Goal: Information Seeking & Learning: Check status

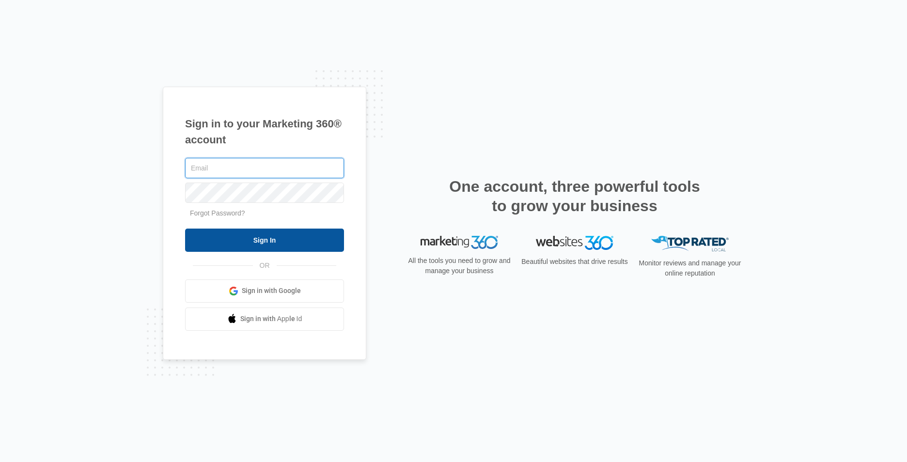
type input "[EMAIL_ADDRESS][DOMAIN_NAME]"
click at [243, 250] on input "Sign In" at bounding box center [264, 240] width 159 height 23
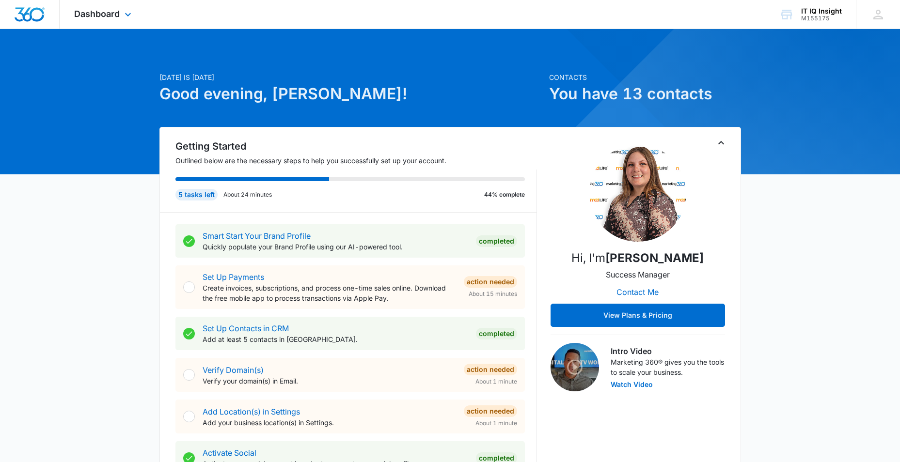
click at [130, 9] on div "Dashboard Apps Reputation Websites Forms CRM Email Social Content Ads Intellige…" at bounding box center [104, 14] width 89 height 29
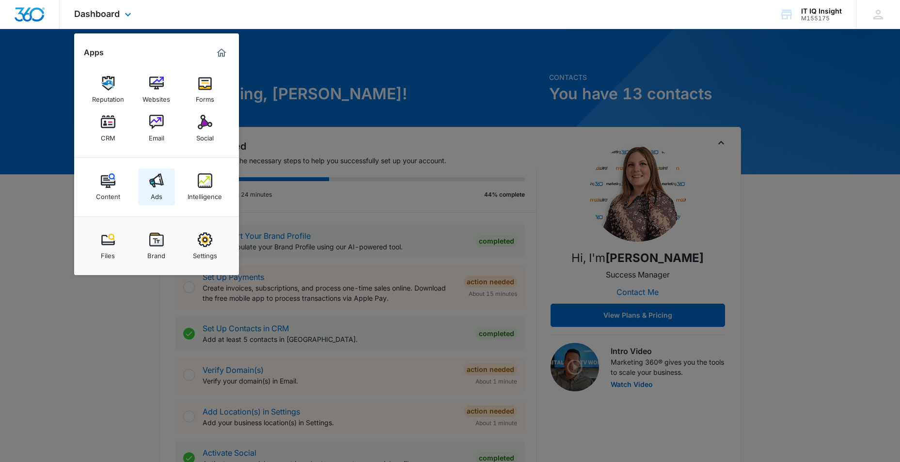
drag, startPoint x: 157, startPoint y: 188, endPoint x: 153, endPoint y: 184, distance: 5.2
click at [157, 187] on img at bounding box center [156, 180] width 15 height 15
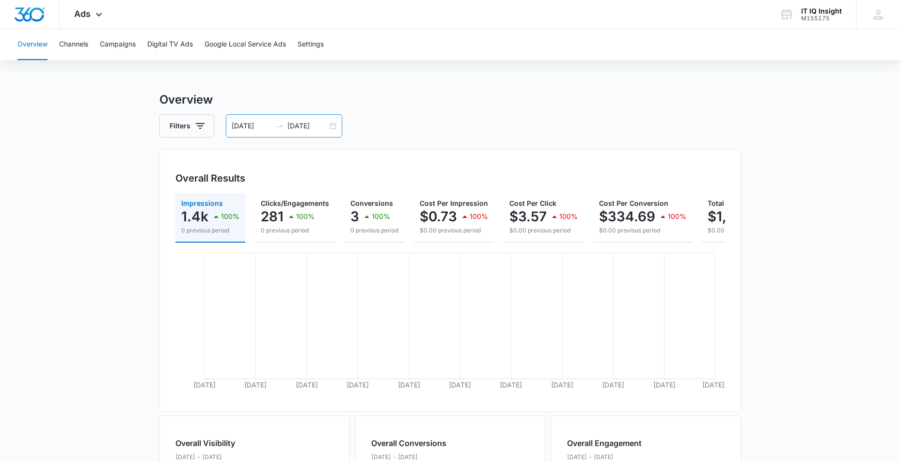
click at [332, 127] on div "[DATE] [DATE]" at bounding box center [284, 125] width 116 height 23
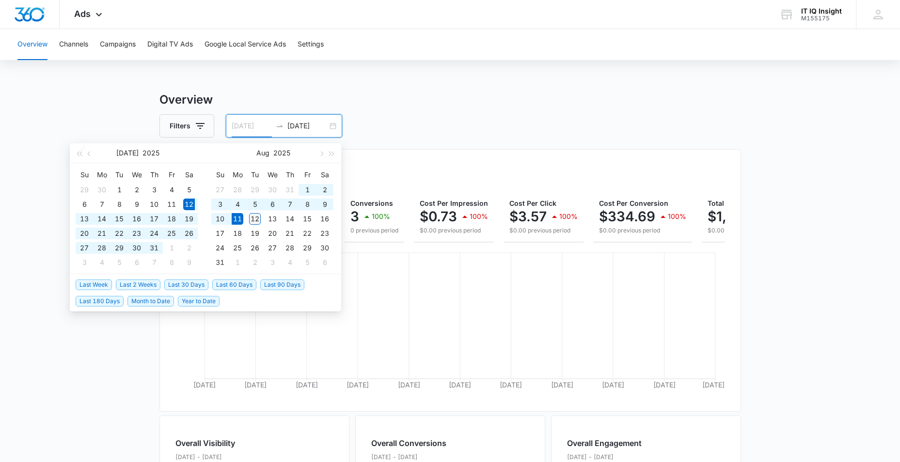
type input "[DATE]"
click at [252, 218] on div "12" at bounding box center [255, 219] width 12 height 12
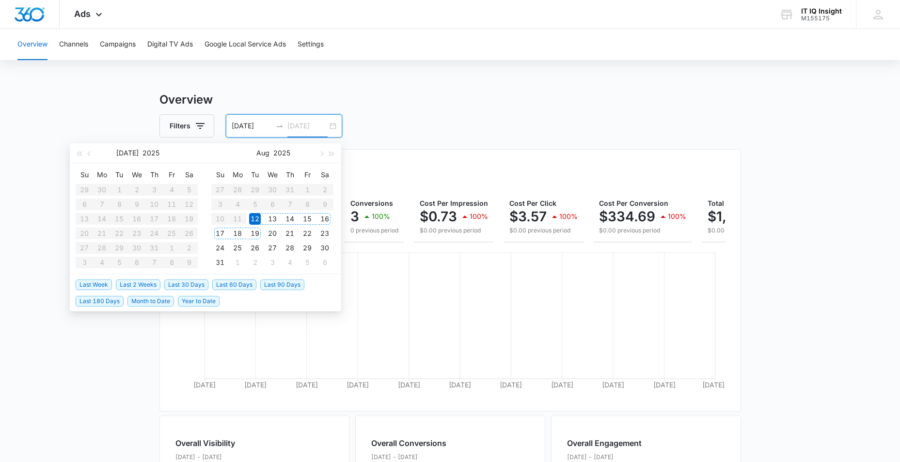
type input "[DATE]"
click at [255, 218] on div "12" at bounding box center [255, 219] width 12 height 12
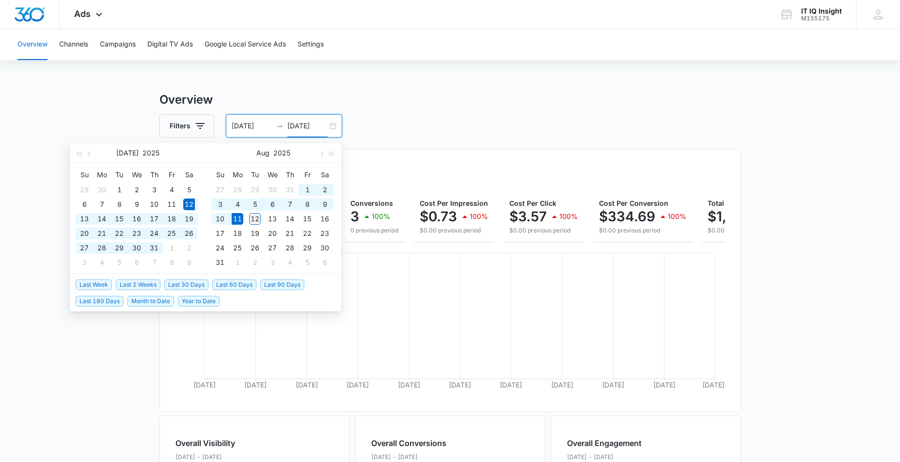
type input "[DATE]"
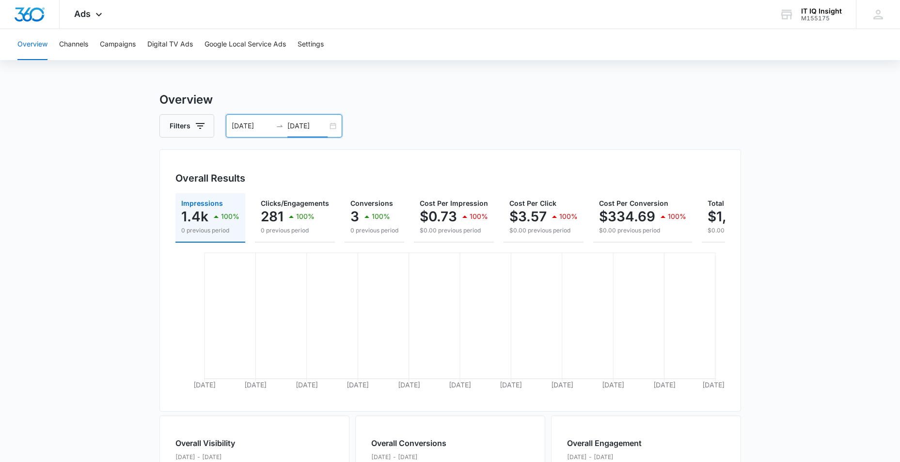
click at [331, 127] on div "[DATE] [DATE]" at bounding box center [284, 125] width 116 height 23
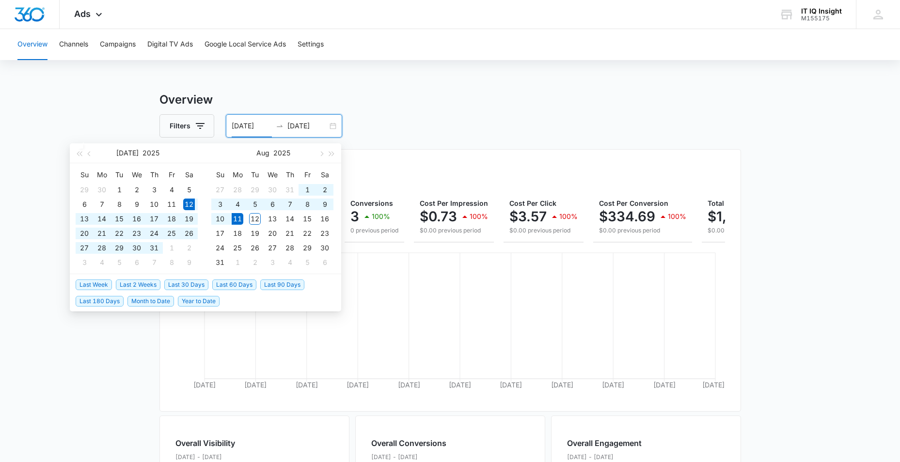
type input "[DATE]"
click at [315, 126] on input "[DATE]" at bounding box center [307, 126] width 40 height 11
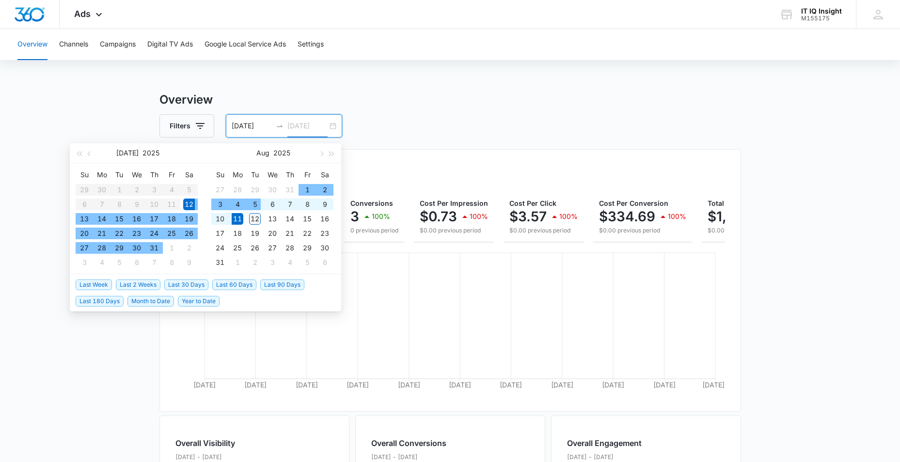
type input "[DATE]"
click at [257, 219] on div "12" at bounding box center [255, 219] width 12 height 12
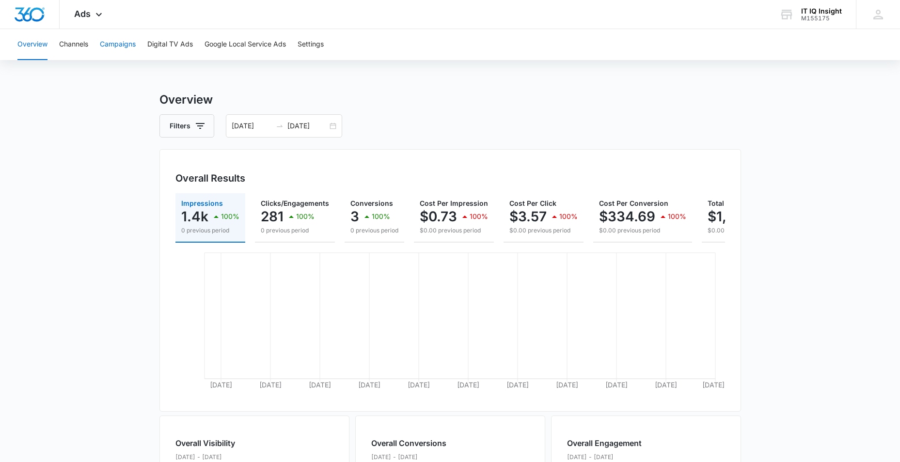
click at [118, 48] on button "Campaigns" at bounding box center [118, 44] width 36 height 31
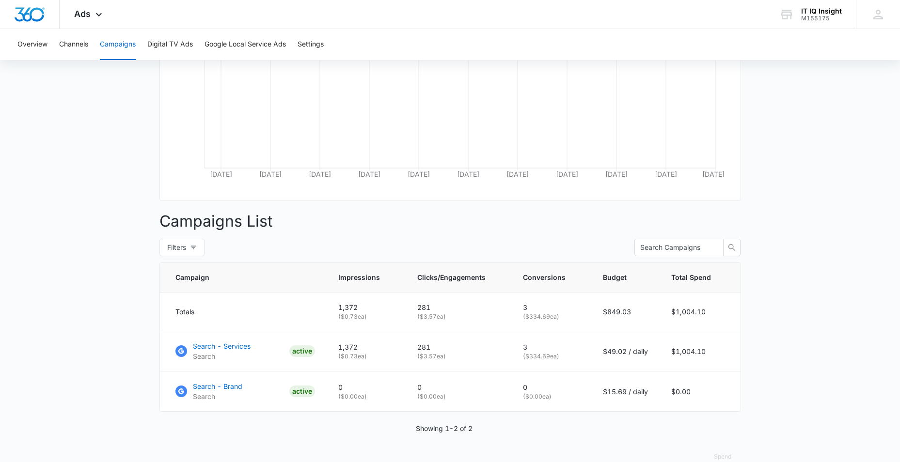
scroll to position [236, 0]
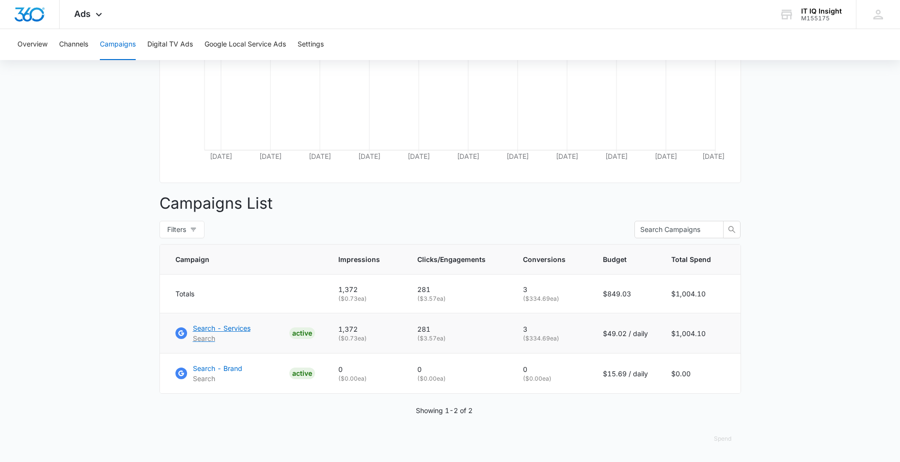
click at [231, 326] on p "Search - Services" at bounding box center [222, 328] width 58 height 10
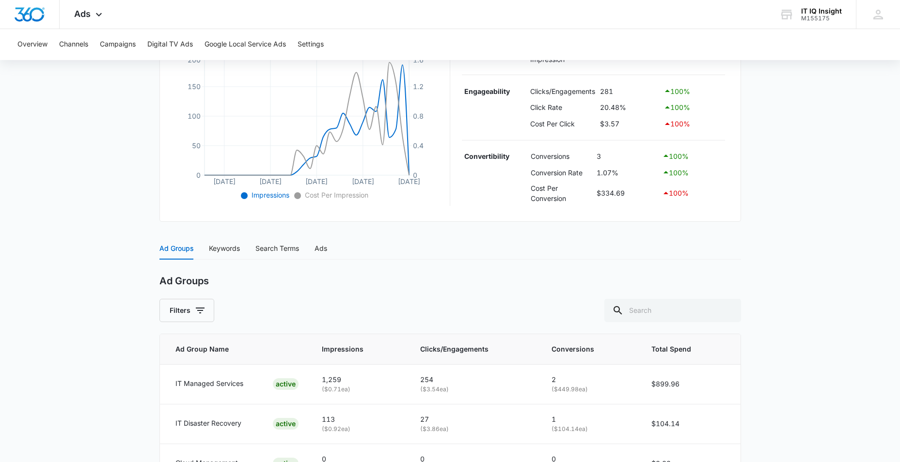
scroll to position [293, 0]
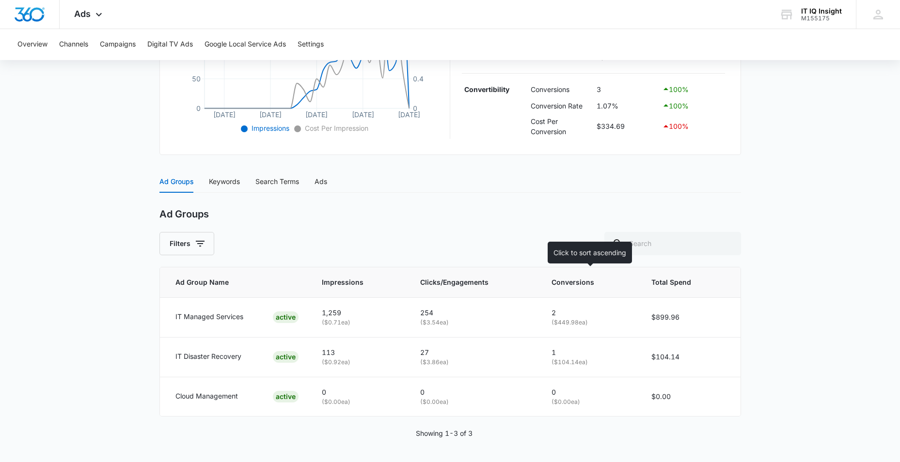
click at [569, 283] on span "Conversions" at bounding box center [583, 282] width 62 height 11
click at [559, 283] on span "Conversions" at bounding box center [583, 282] width 62 height 11
drag, startPoint x: 559, startPoint y: 283, endPoint x: 522, endPoint y: 236, distance: 60.1
click at [523, 236] on div "Filters" at bounding box center [450, 243] width 582 height 23
click at [622, 283] on icon at bounding box center [623, 282] width 10 height 10
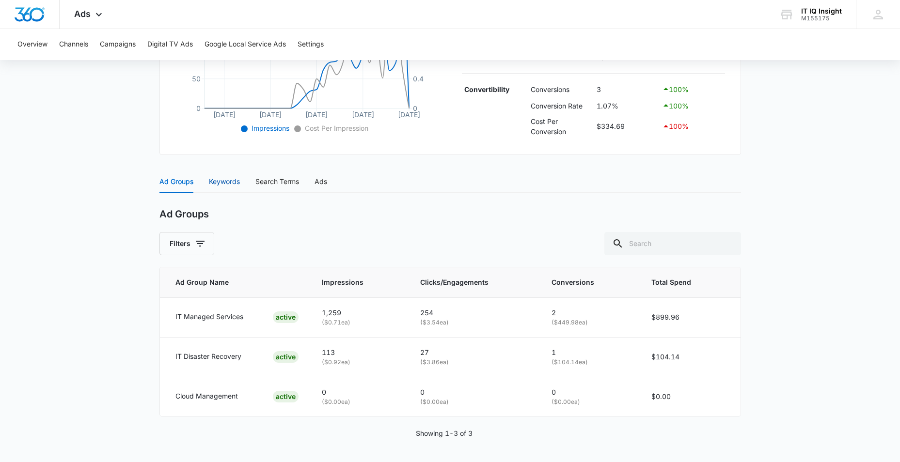
click at [228, 184] on div "Keywords" at bounding box center [224, 181] width 31 height 11
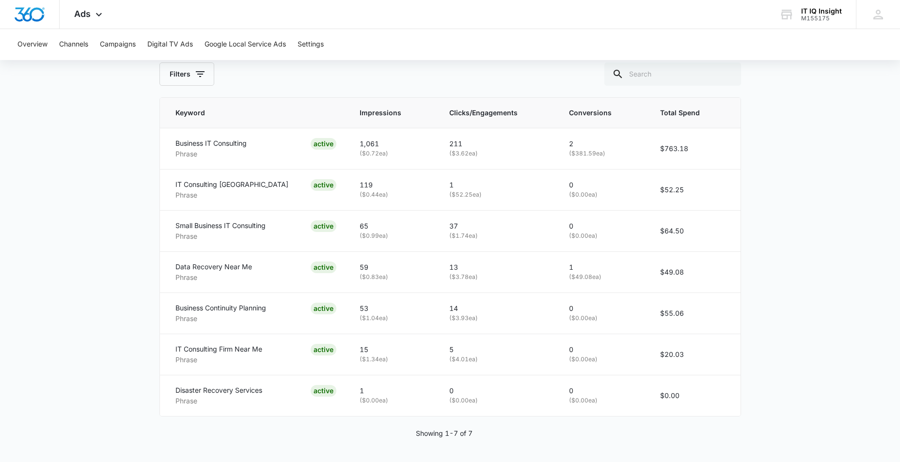
scroll to position [365, 0]
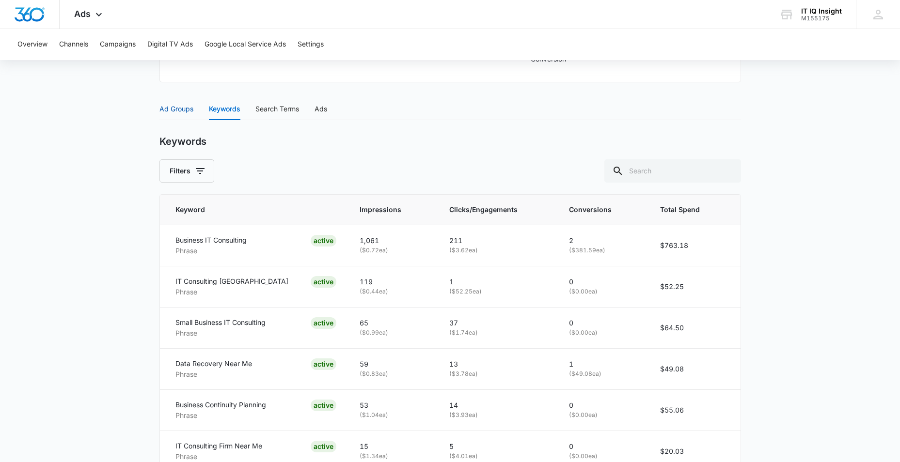
click at [173, 110] on div "Ad Groups" at bounding box center [176, 109] width 34 height 11
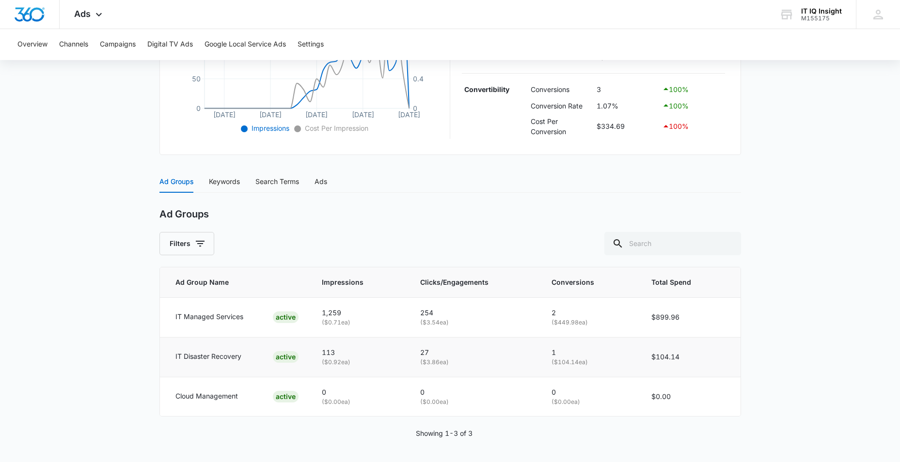
click at [196, 361] on p "IT Disaster Recovery" at bounding box center [208, 356] width 66 height 11
click at [220, 359] on p "IT Disaster Recovery" at bounding box center [208, 356] width 66 height 11
drag, startPoint x: 220, startPoint y: 359, endPoint x: 188, endPoint y: 356, distance: 32.1
click at [188, 356] on p "IT Disaster Recovery" at bounding box center [208, 356] width 66 height 11
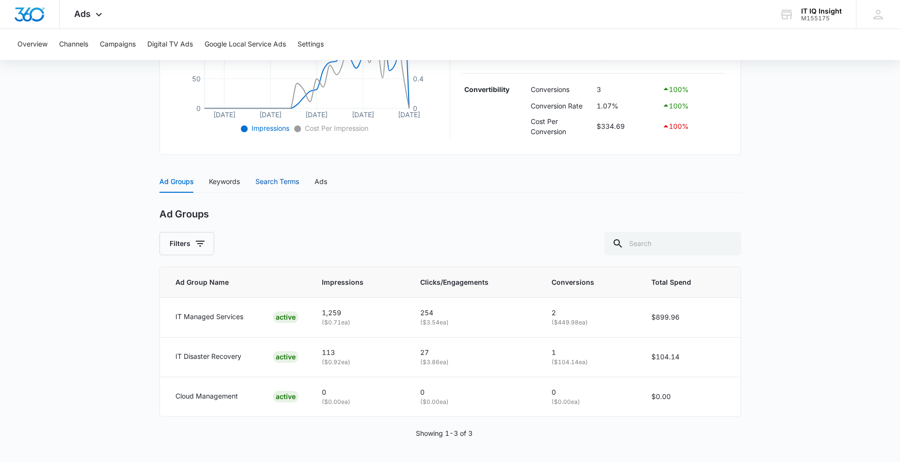
click at [274, 182] on div "Search Terms" at bounding box center [277, 181] width 44 height 11
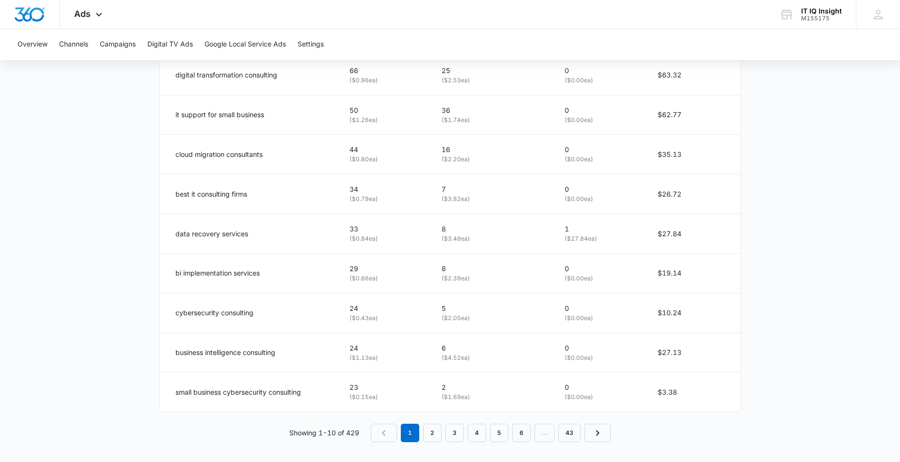
scroll to position [578, 0]
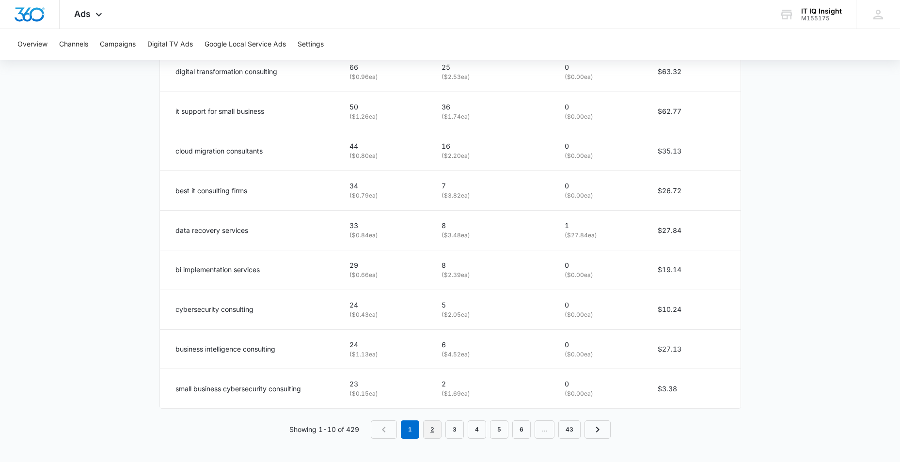
click at [427, 431] on link "2" at bounding box center [432, 430] width 18 height 18
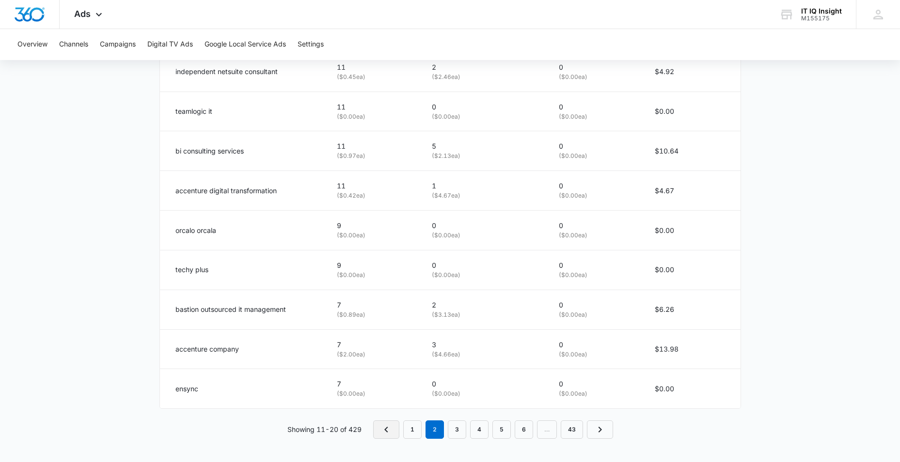
click at [379, 428] on link "Previous Page" at bounding box center [386, 430] width 26 height 18
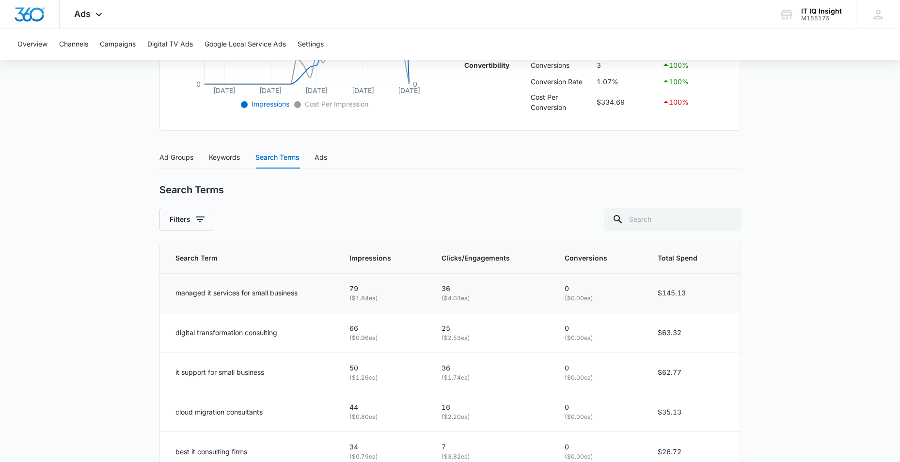
scroll to position [239, 0]
